Goal: Transaction & Acquisition: Purchase product/service

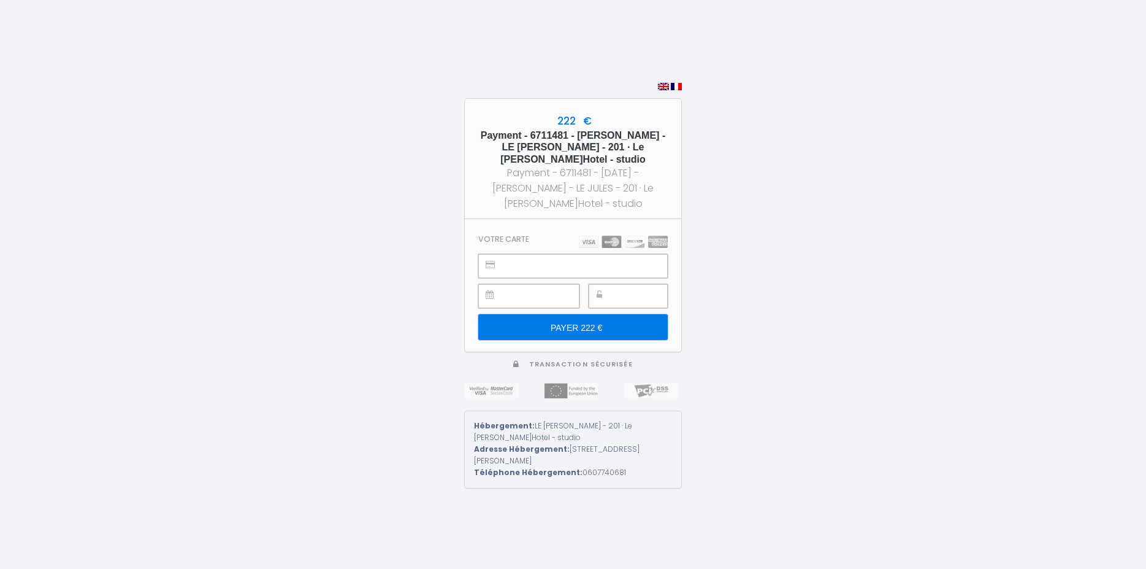
click at [505, 290] on div at bounding box center [528, 296] width 101 height 24
click at [567, 321] on input "PAYER 222 €" at bounding box center [573, 327] width 190 height 26
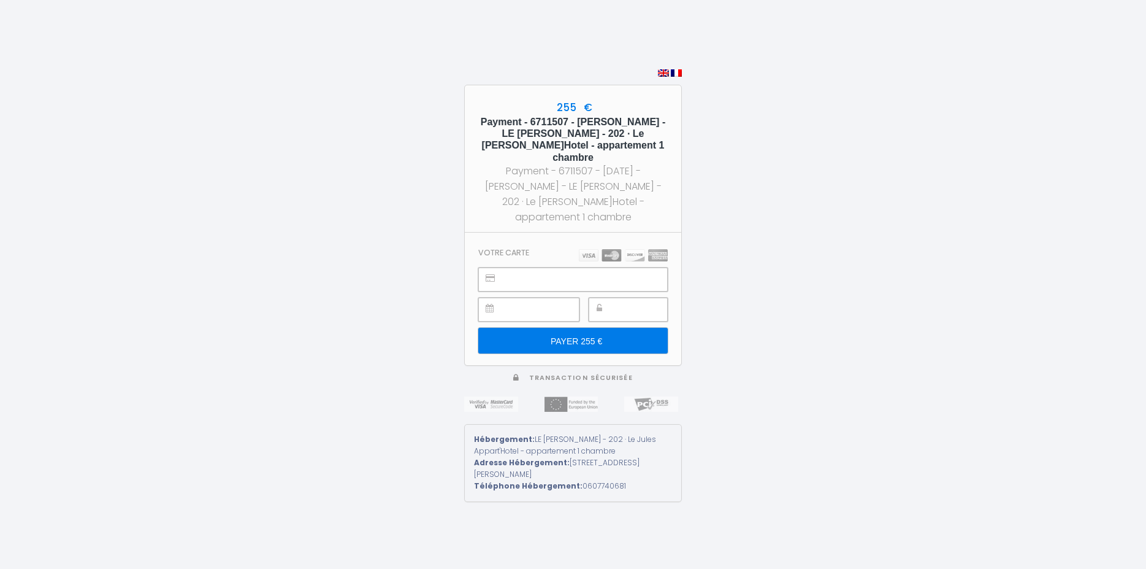
click at [570, 334] on input "PAYER 255 €" at bounding box center [573, 341] width 190 height 26
